Goal: Information Seeking & Learning: Learn about a topic

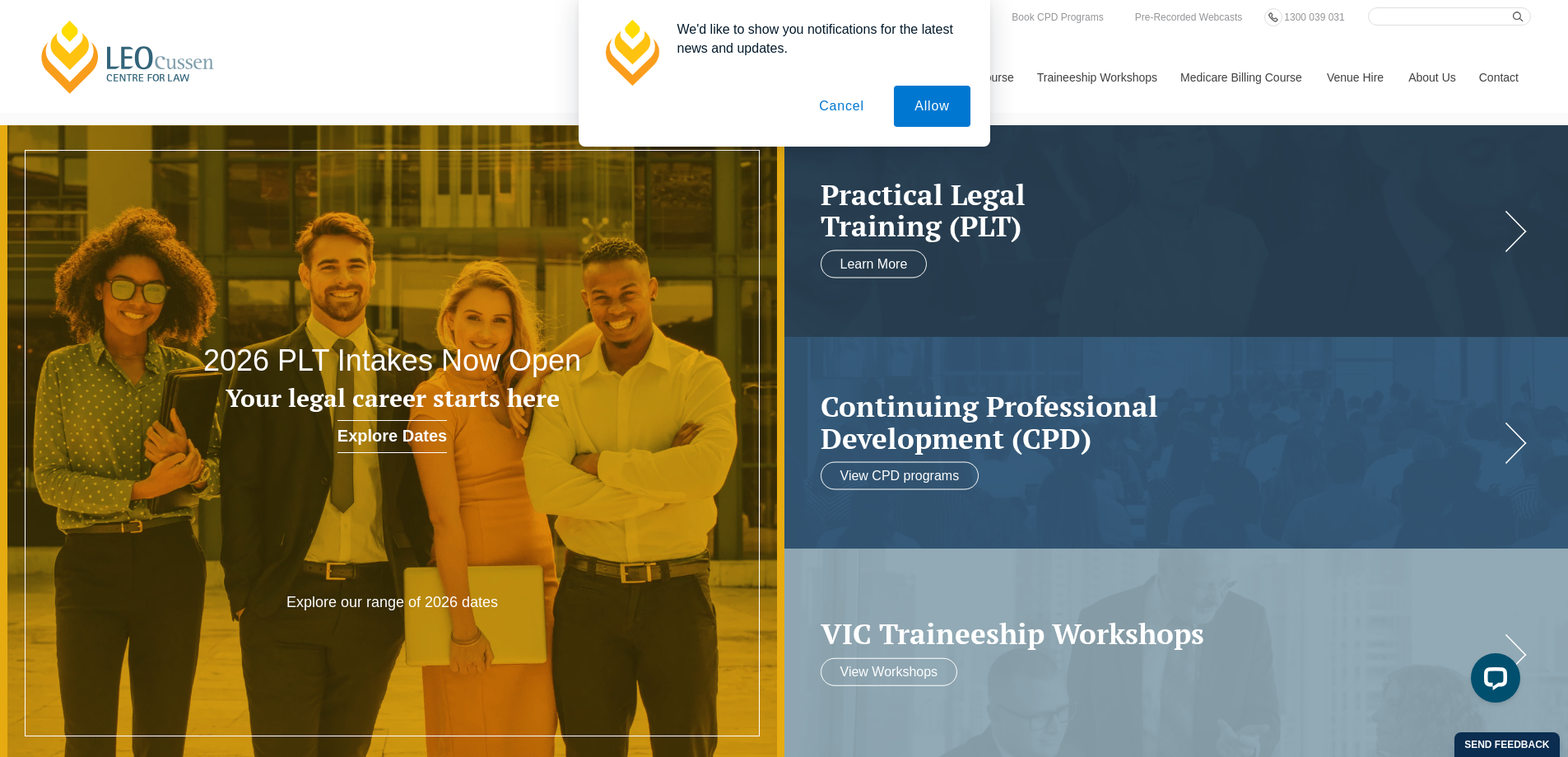
click at [832, 107] on button "Cancel" at bounding box center [842, 106] width 87 height 41
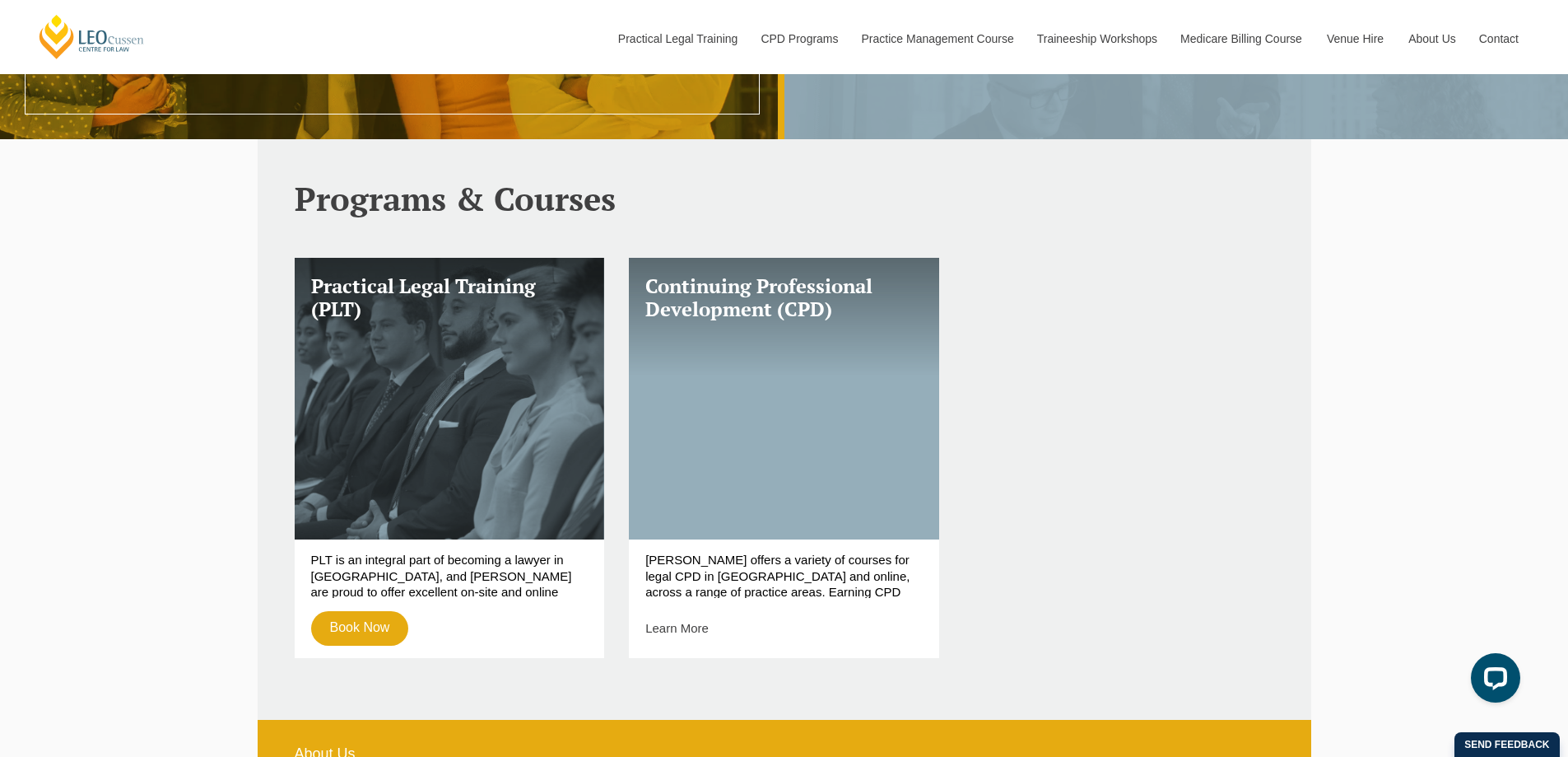
scroll to position [380, 0]
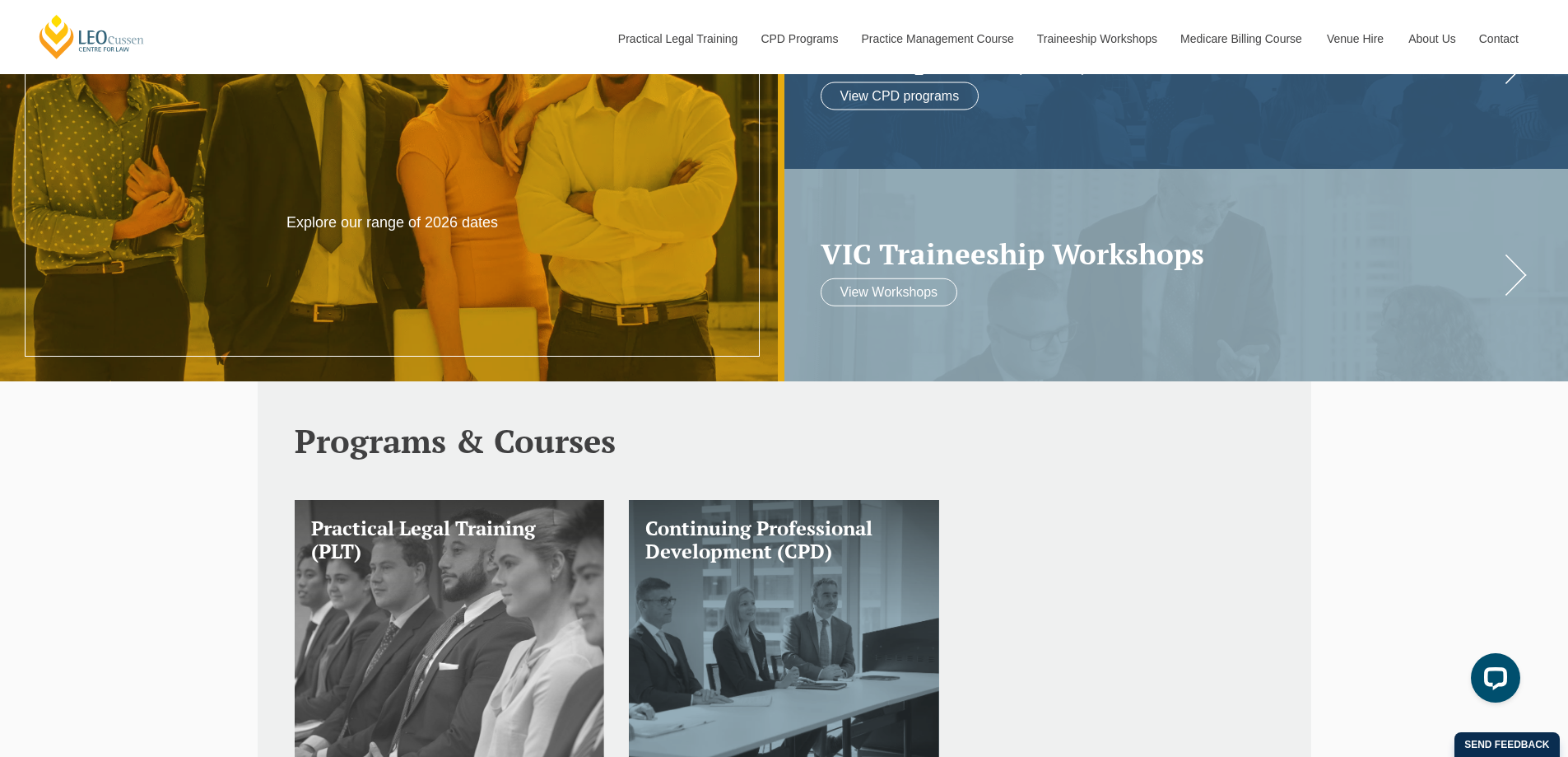
click at [424, 603] on link "Practical Legal Training (PLT)" at bounding box center [449, 641] width 310 height 283
